Goal: Use online tool/utility: Utilize a website feature to perform a specific function

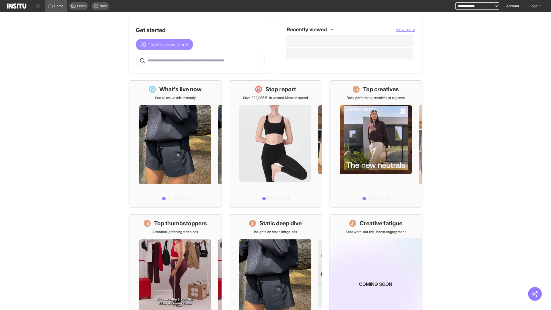
click at [166, 45] on span "Create a new report" at bounding box center [168, 44] width 40 height 7
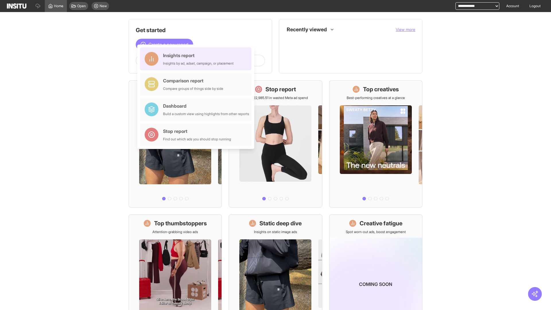
click at [197, 59] on div "Insights report Insights by ad, adset, campaign, or placement" at bounding box center [198, 59] width 71 height 14
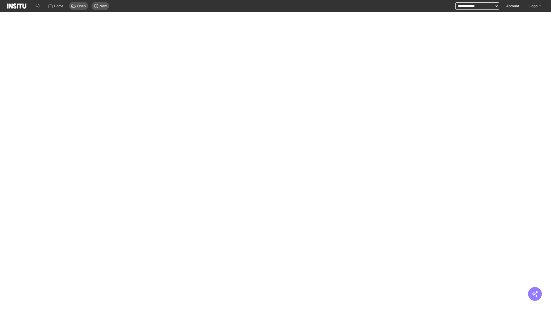
select select "**"
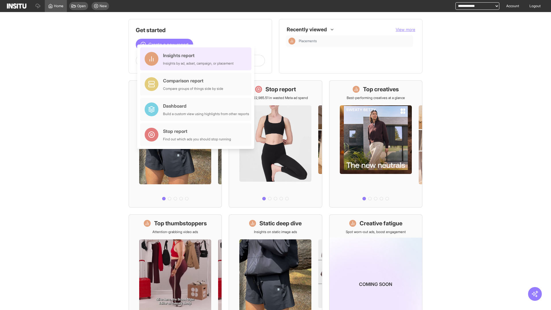
click at [197, 59] on div "Insights report Insights by ad, adset, campaign, or placement" at bounding box center [198, 59] width 71 height 14
